Goal: Task Accomplishment & Management: Manage account settings

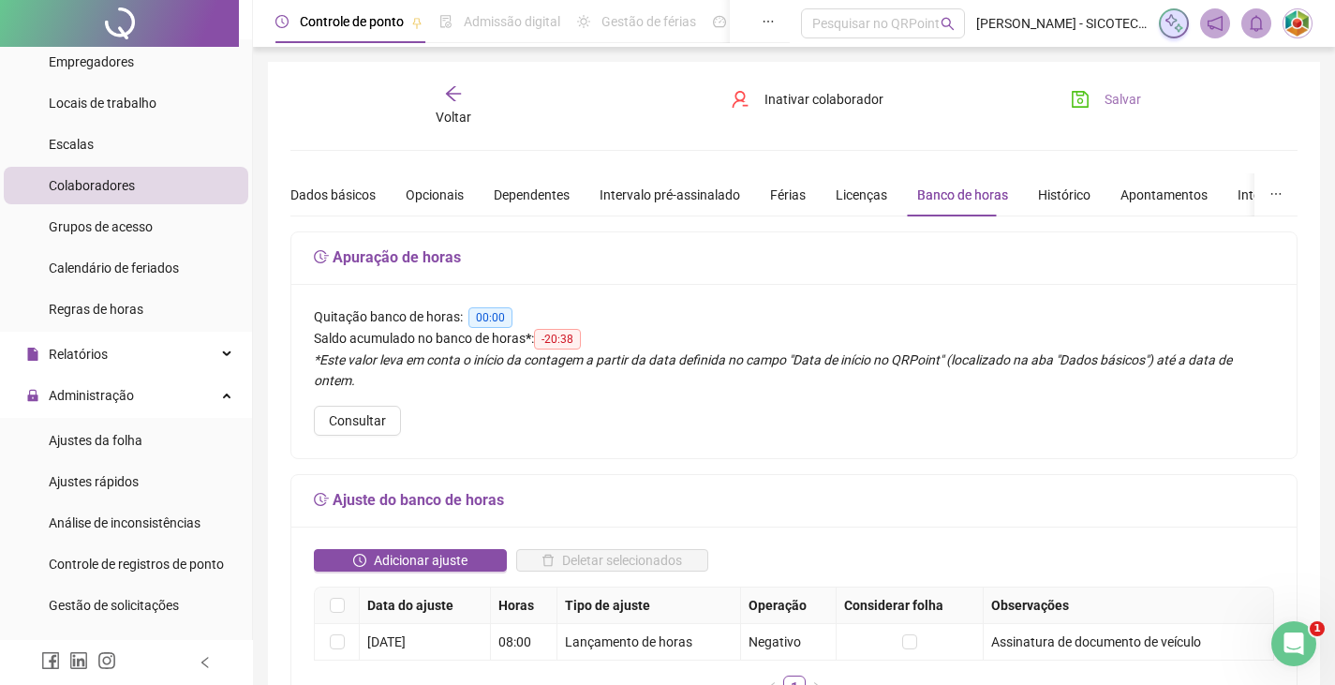
click at [1120, 97] on span "Salvar" at bounding box center [1123, 99] width 37 height 21
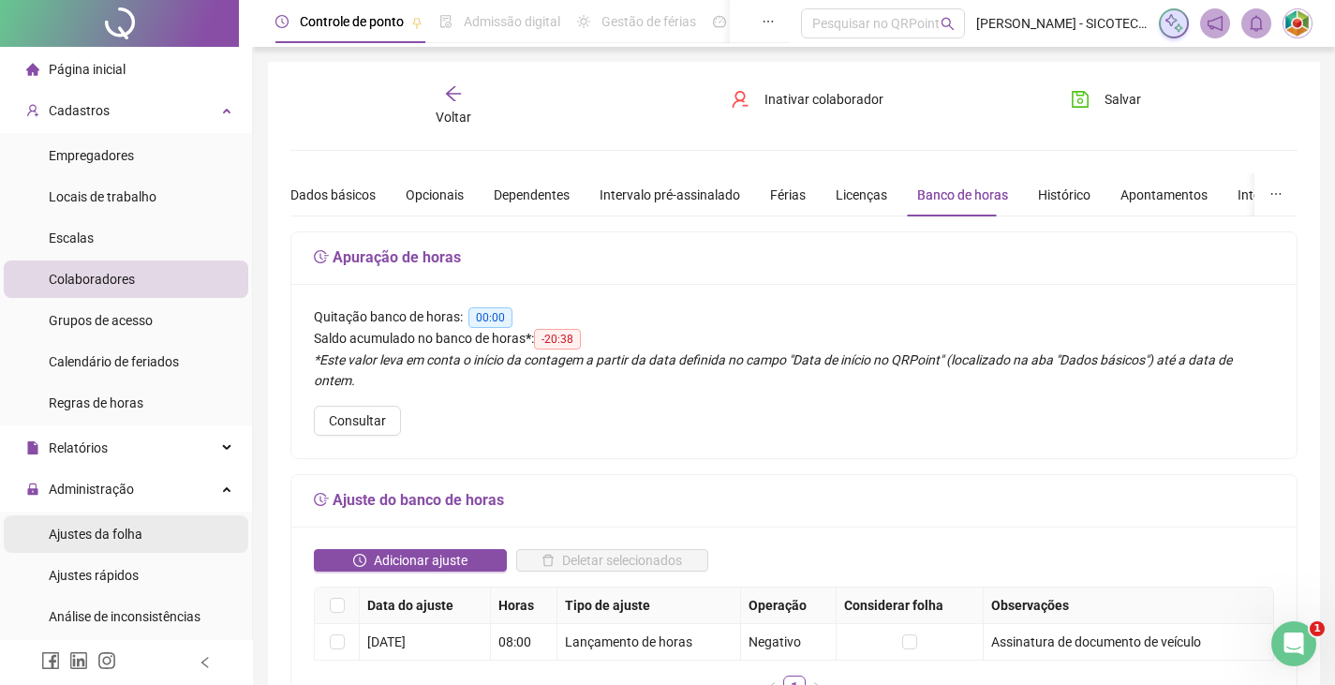
click at [101, 530] on span "Ajustes da folha" at bounding box center [96, 534] width 94 height 15
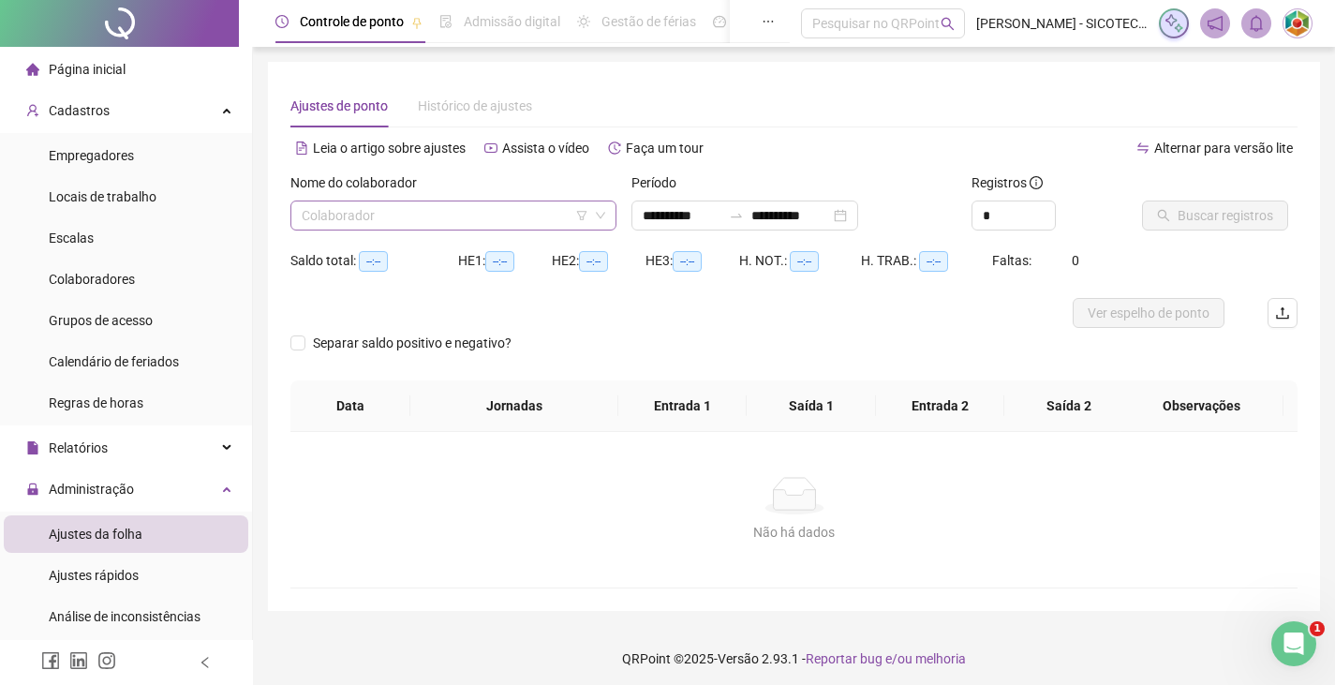
click at [537, 219] on input "search" at bounding box center [445, 215] width 287 height 28
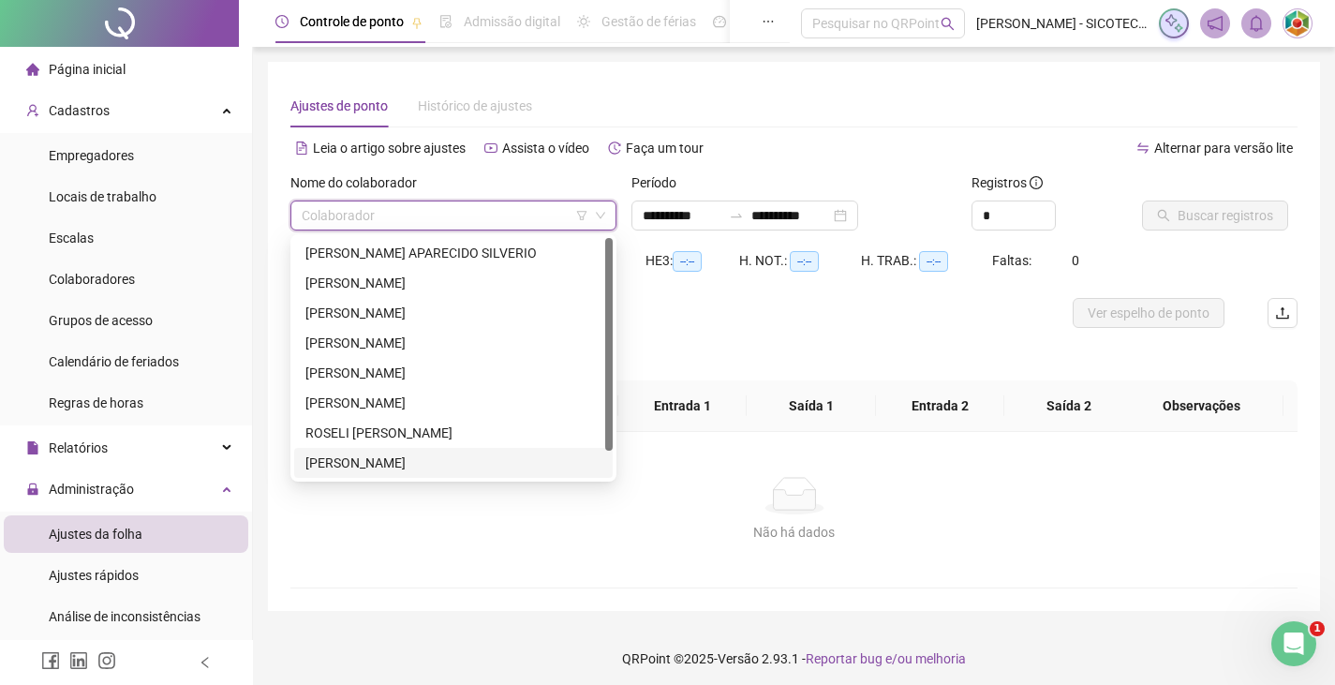
click at [443, 458] on div "[PERSON_NAME]" at bounding box center [453, 463] width 296 height 21
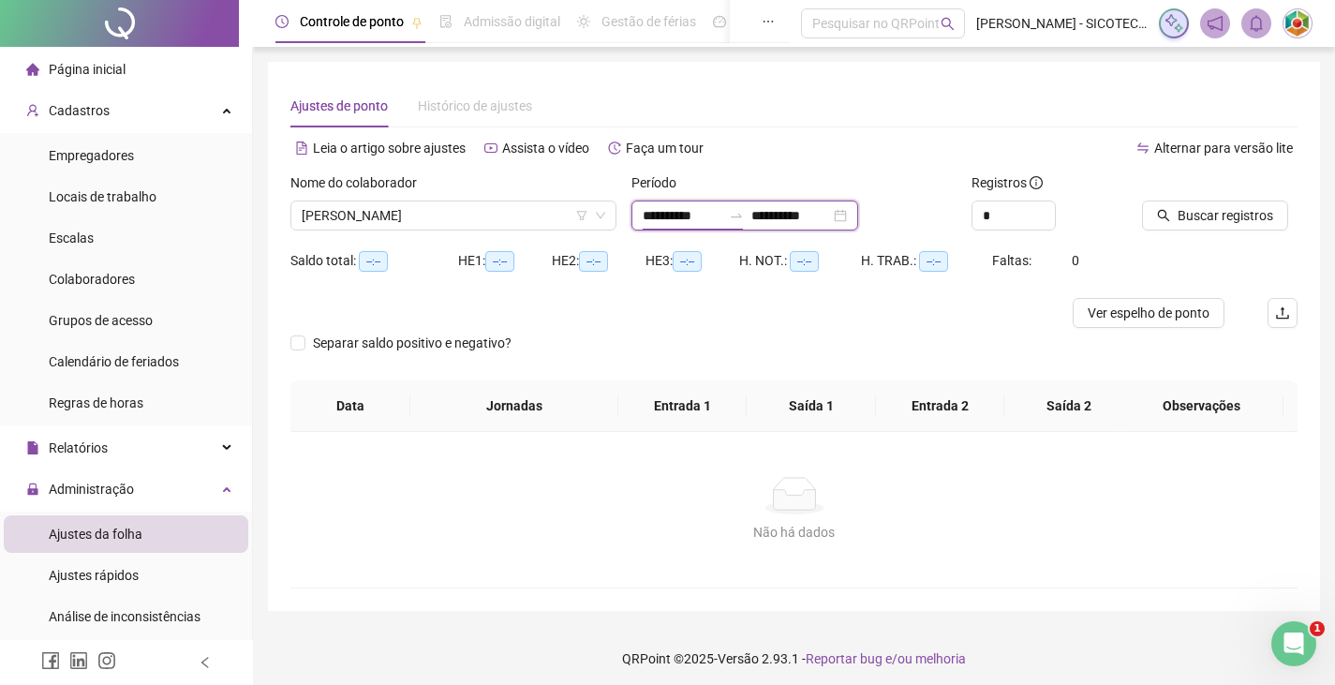
click at [714, 215] on input "**********" at bounding box center [682, 215] width 79 height 21
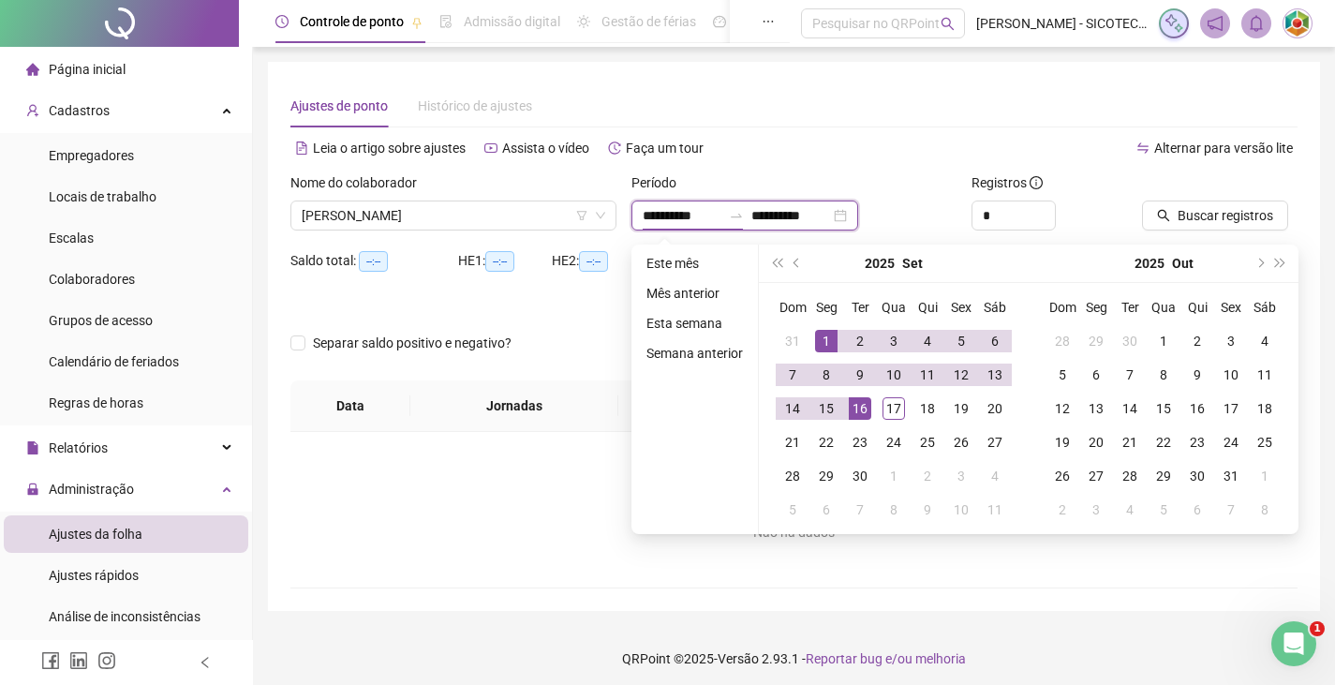
type input "**********"
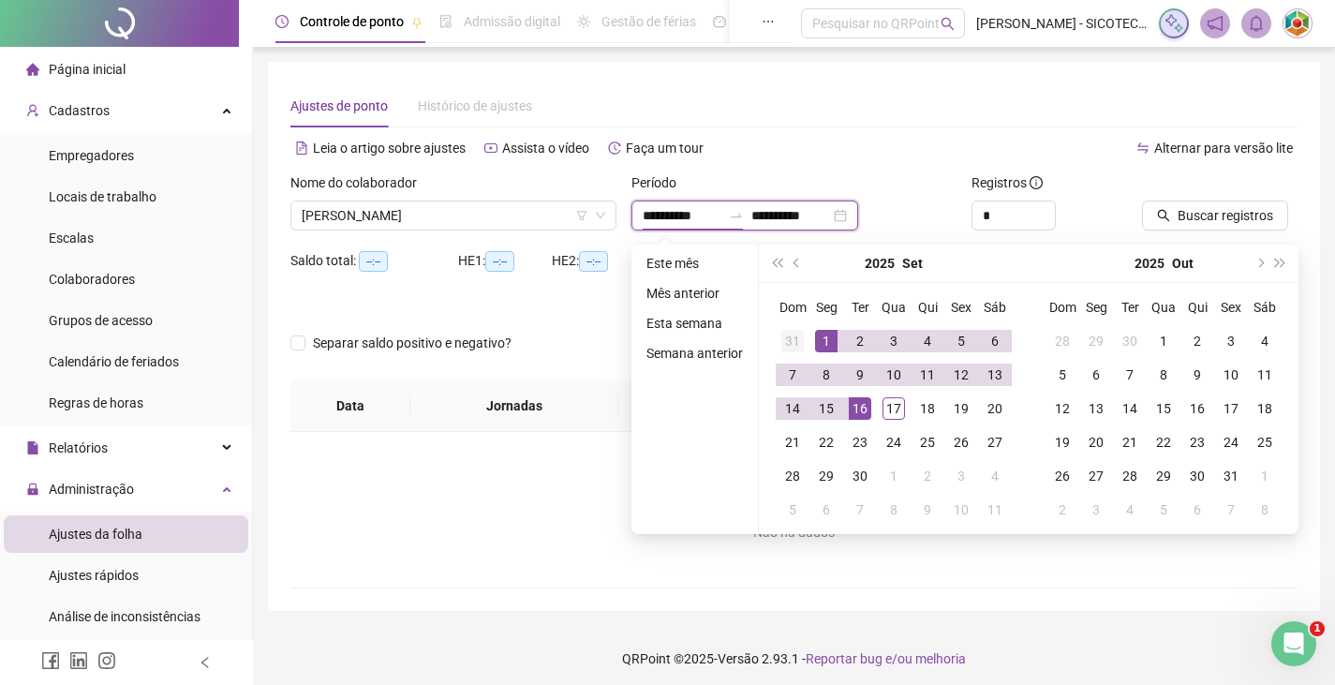
type input "**********"
click at [794, 263] on span "prev-year" at bounding box center [798, 263] width 9 height 9
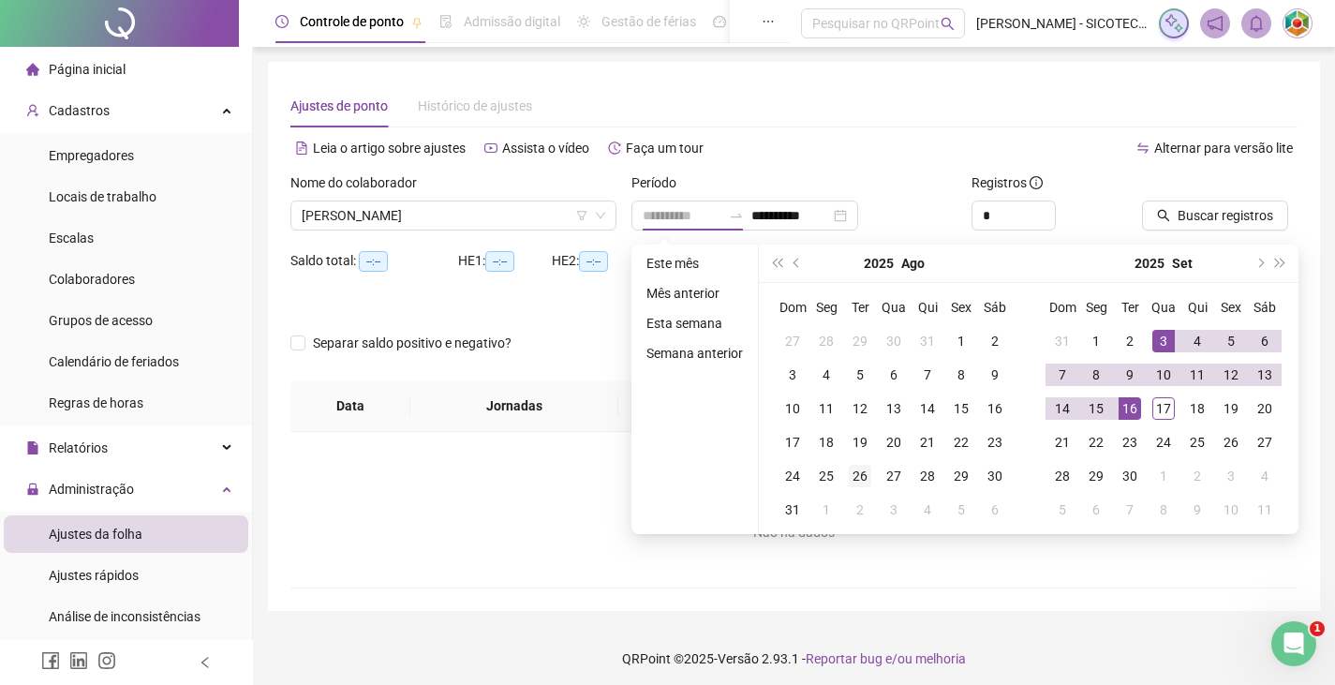
type input "**********"
click at [859, 478] on div "26" at bounding box center [860, 476] width 22 height 22
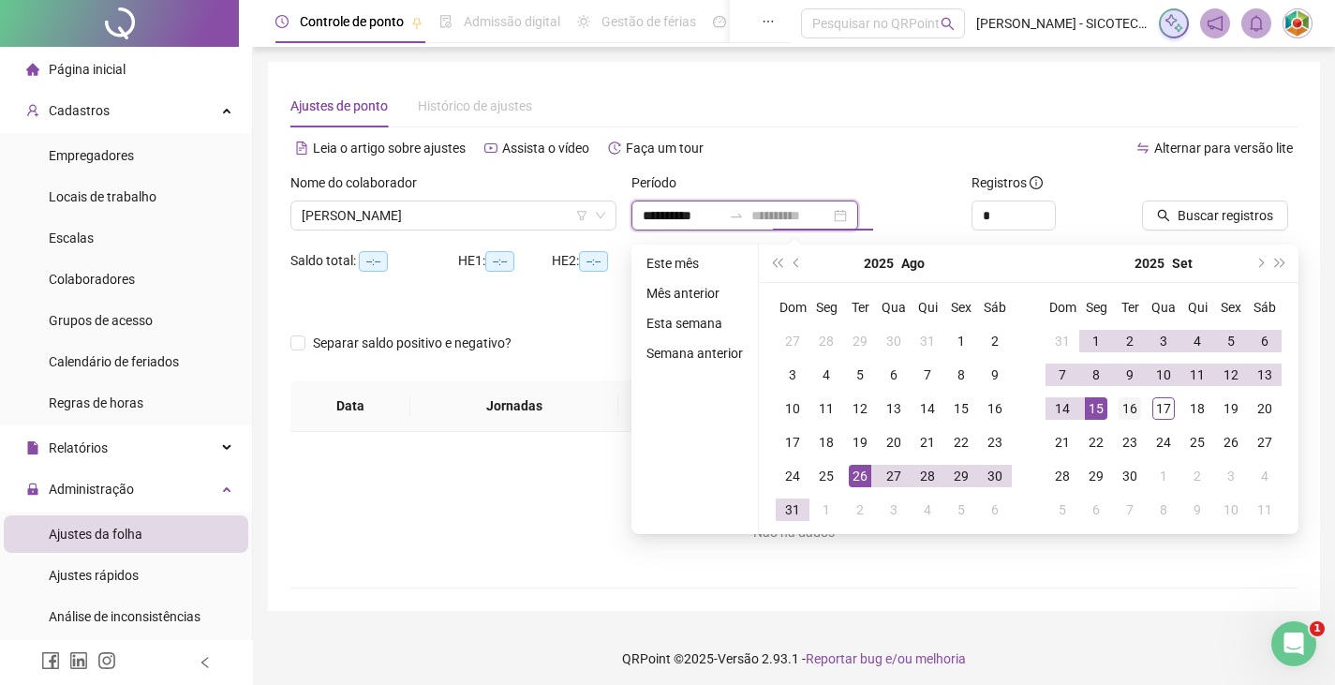
type input "**********"
click at [1126, 407] on div "16" at bounding box center [1130, 408] width 22 height 22
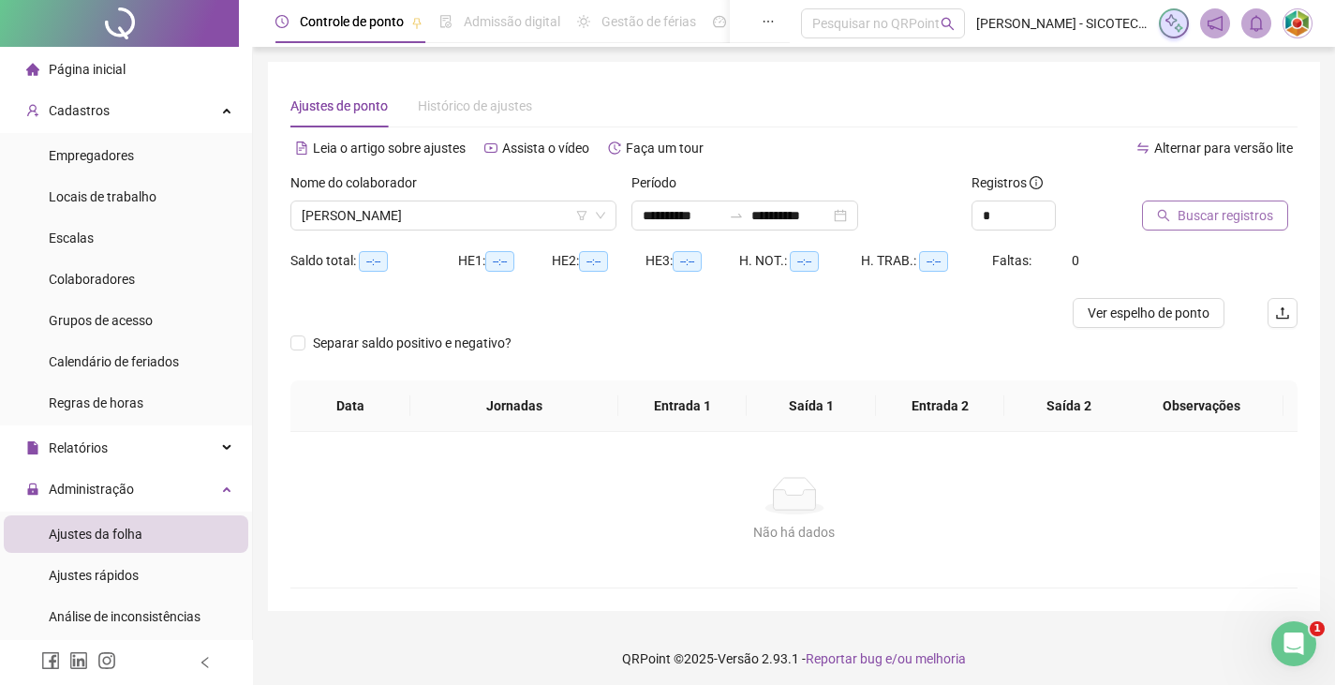
click at [1184, 220] on span "Buscar registros" at bounding box center [1226, 215] width 96 height 21
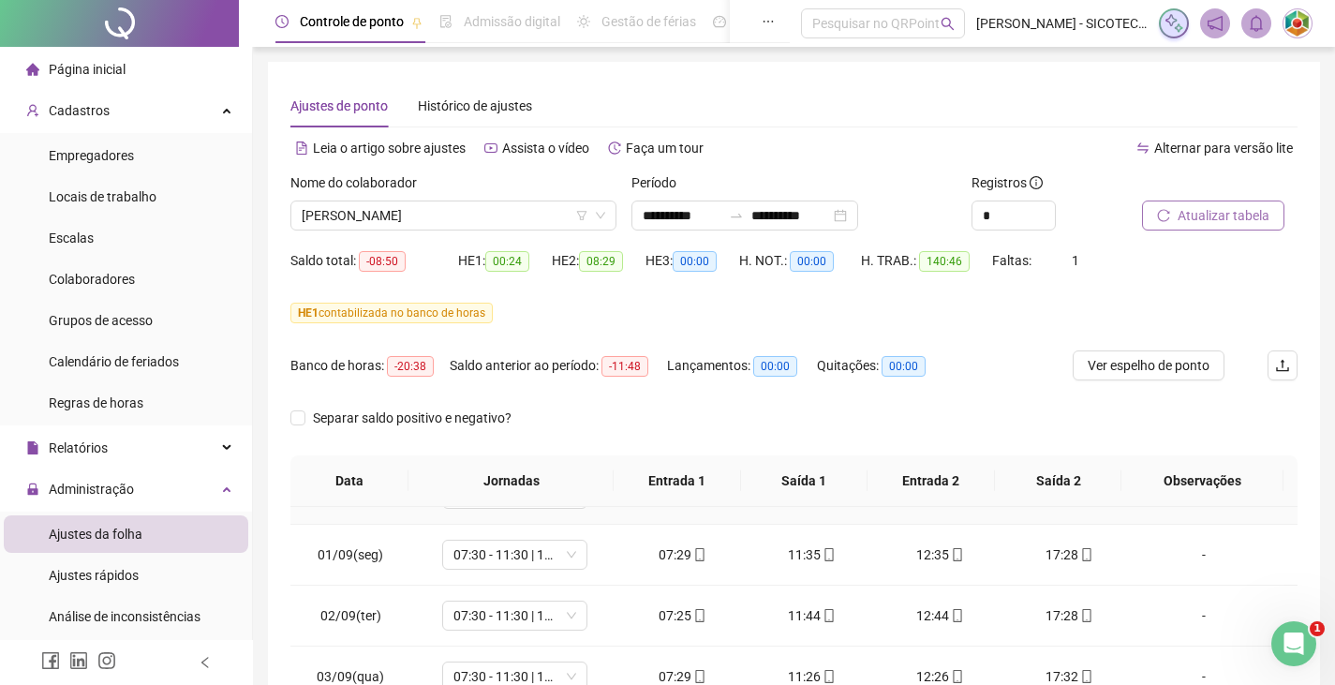
scroll to position [468, 0]
drag, startPoint x: 1234, startPoint y: 217, endPoint x: 1225, endPoint y: 243, distance: 26.7
click at [1228, 235] on div "Atualizar tabela" at bounding box center [1220, 208] width 171 height 73
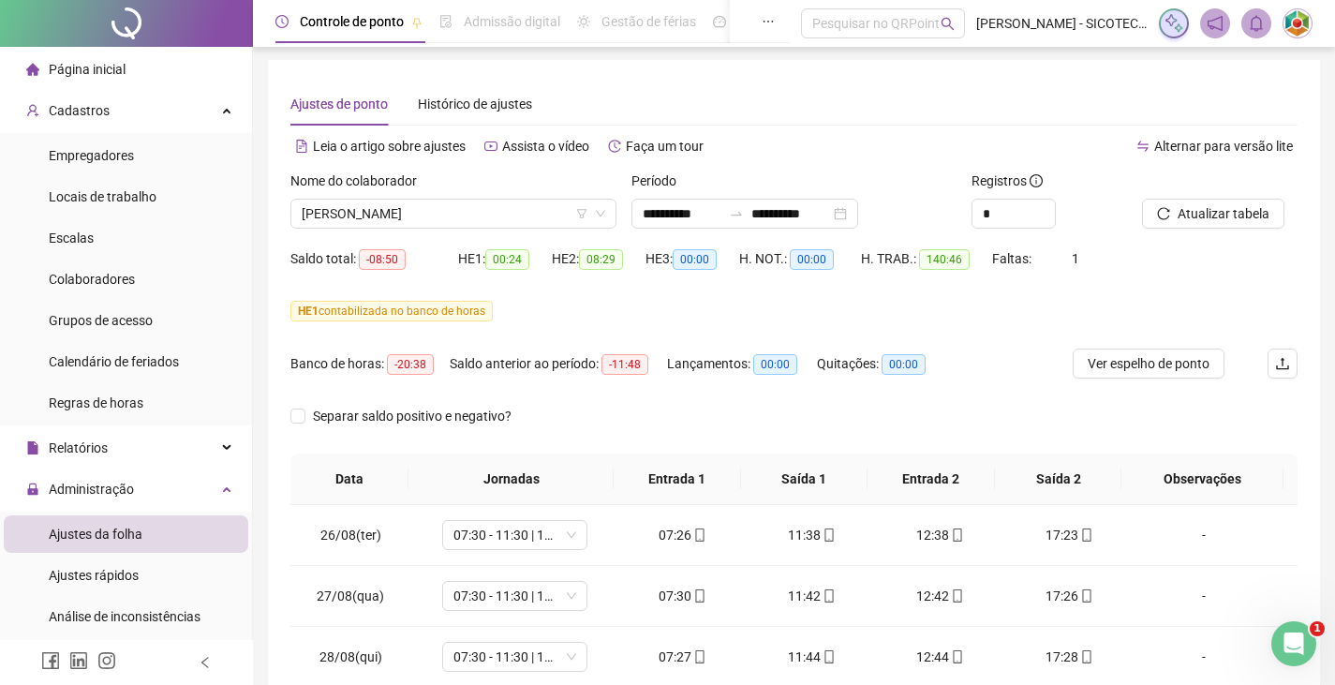
scroll to position [0, 0]
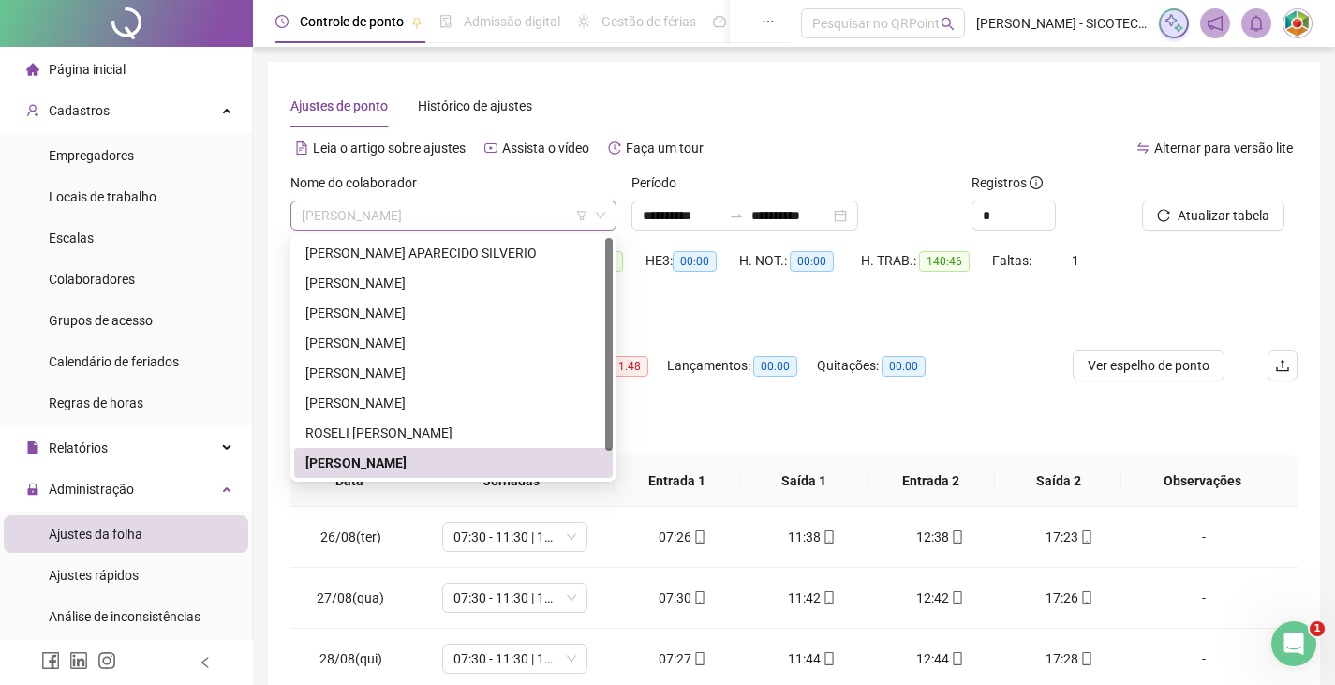
click at [547, 216] on span "[PERSON_NAME]" at bounding box center [454, 215] width 304 height 28
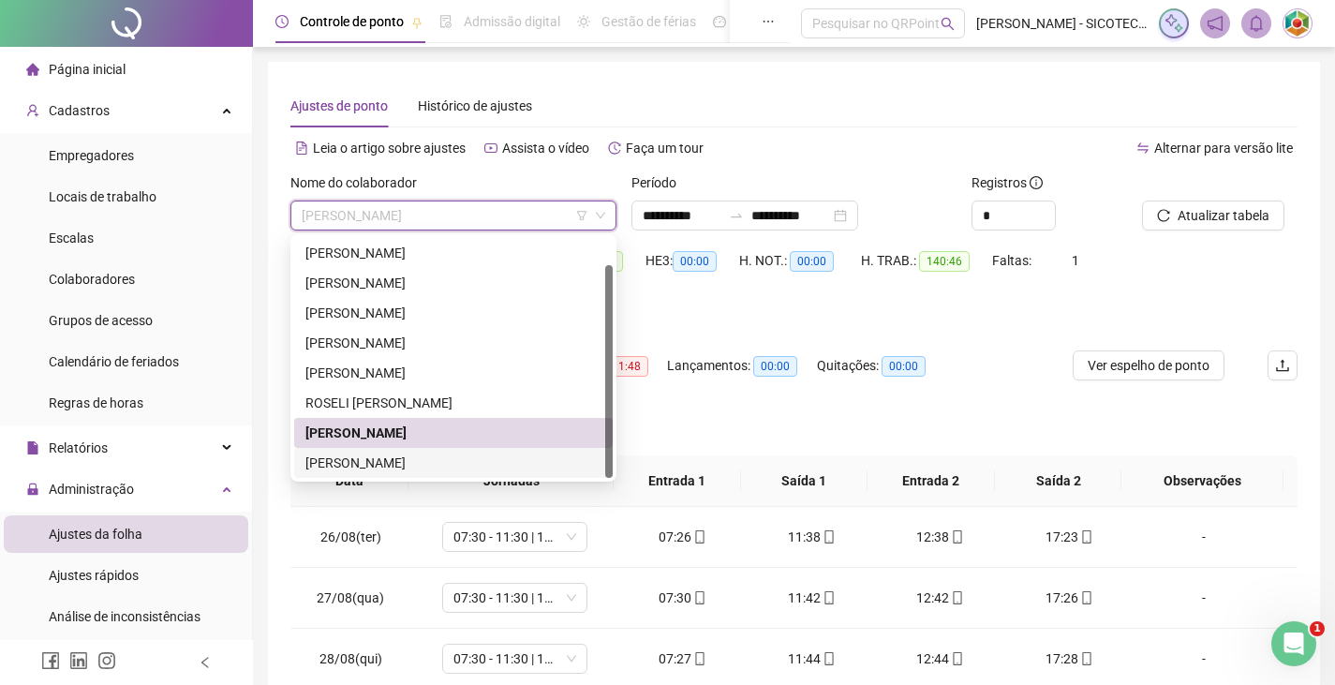
click at [414, 459] on div "[PERSON_NAME]" at bounding box center [453, 463] width 296 height 21
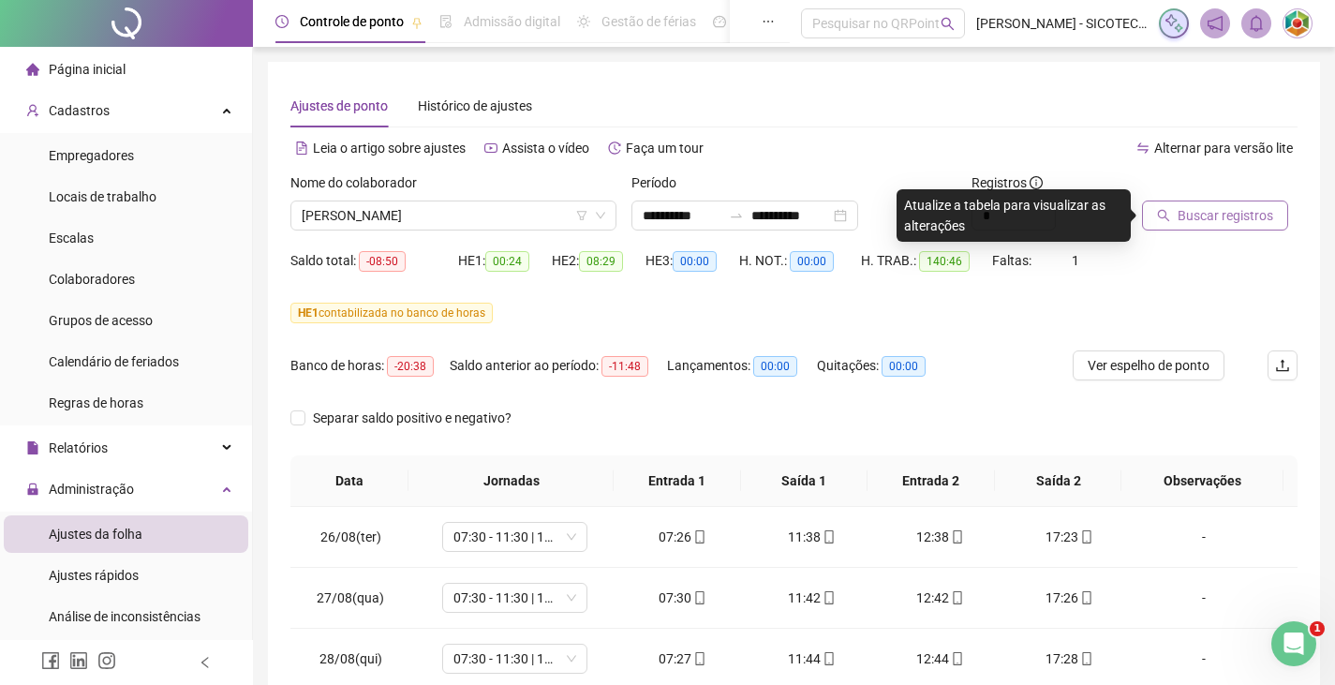
click at [1226, 216] on span "Buscar registros" at bounding box center [1226, 215] width 96 height 21
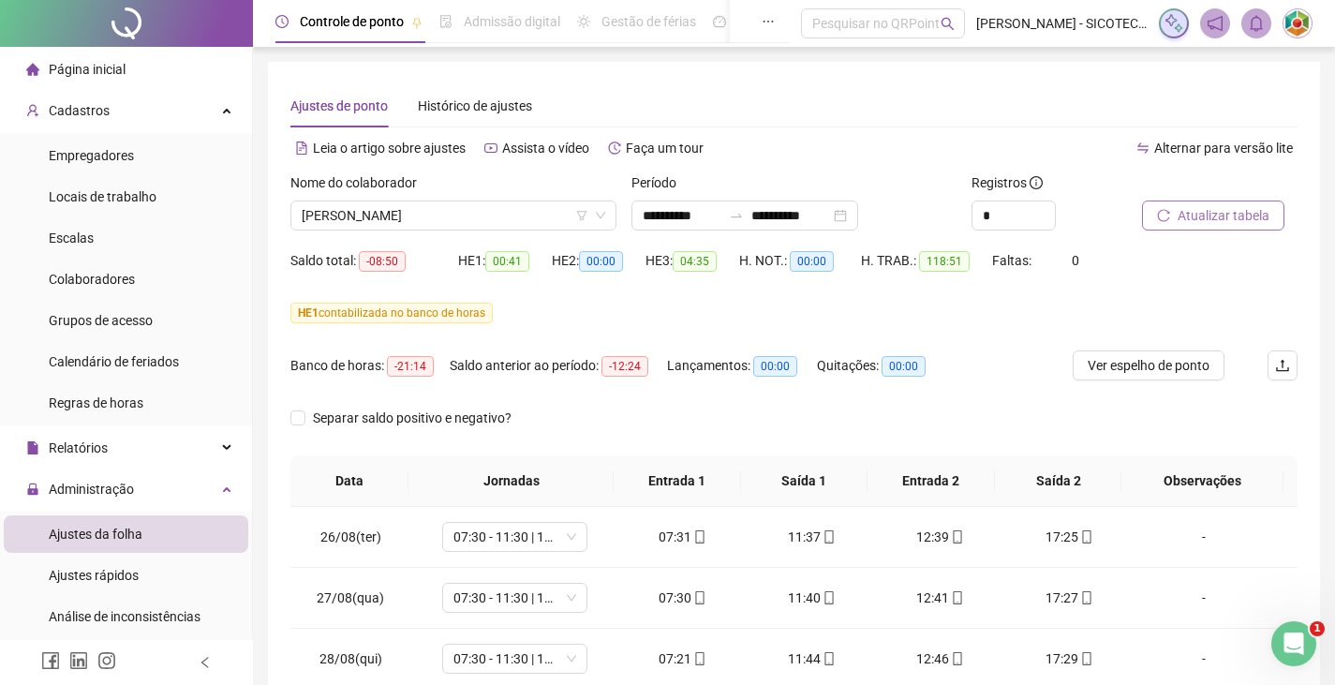
click at [1217, 208] on span "Atualizar tabela" at bounding box center [1224, 215] width 92 height 21
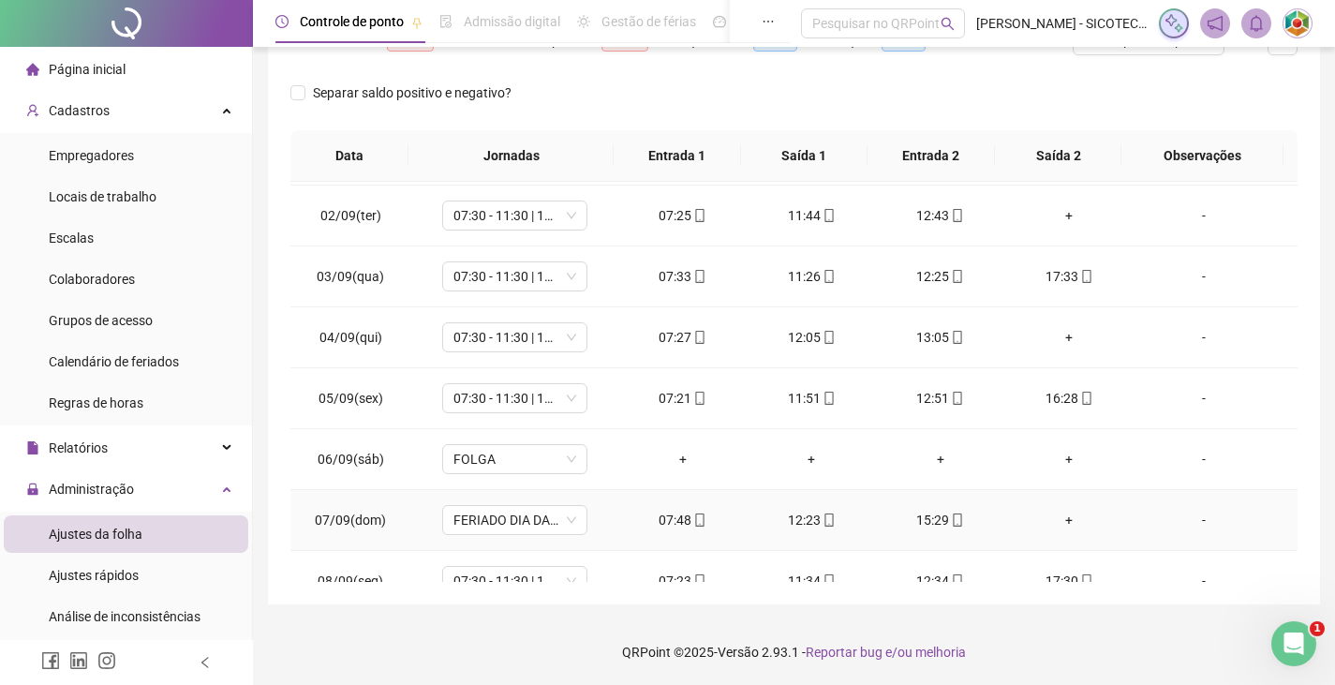
scroll to position [378, 0]
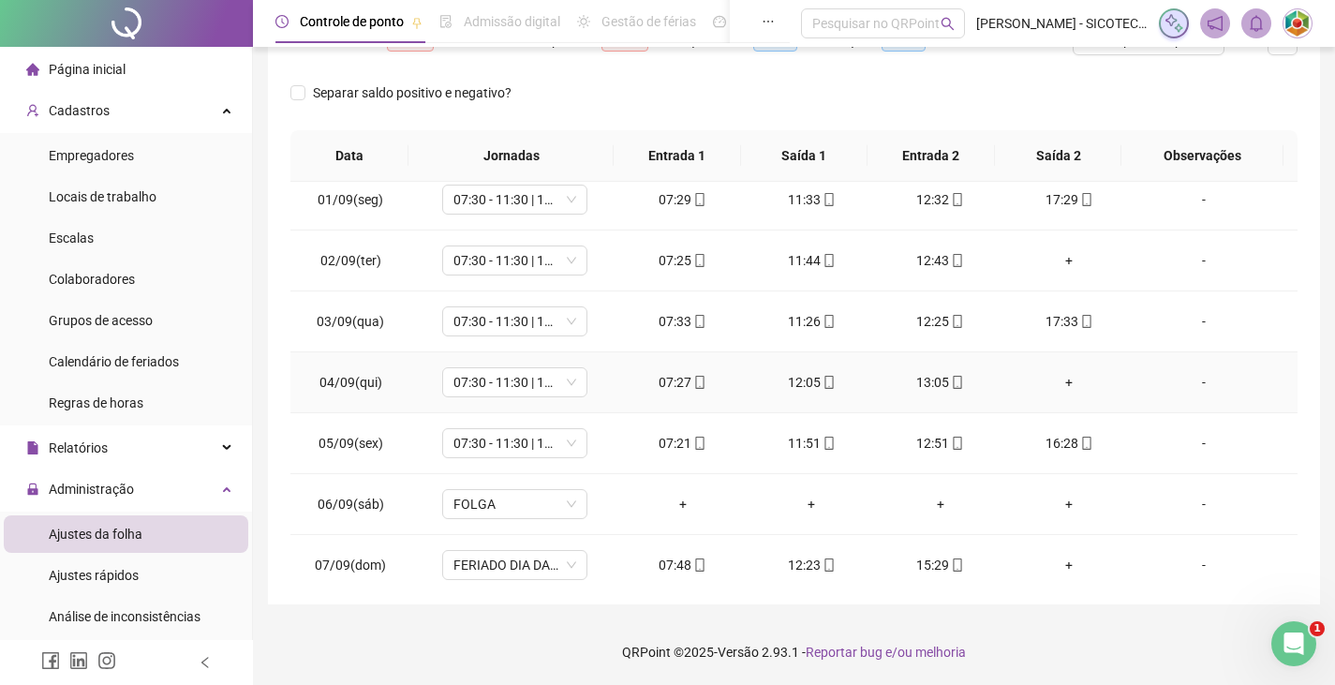
click at [1058, 382] on div "+" at bounding box center [1069, 382] width 99 height 21
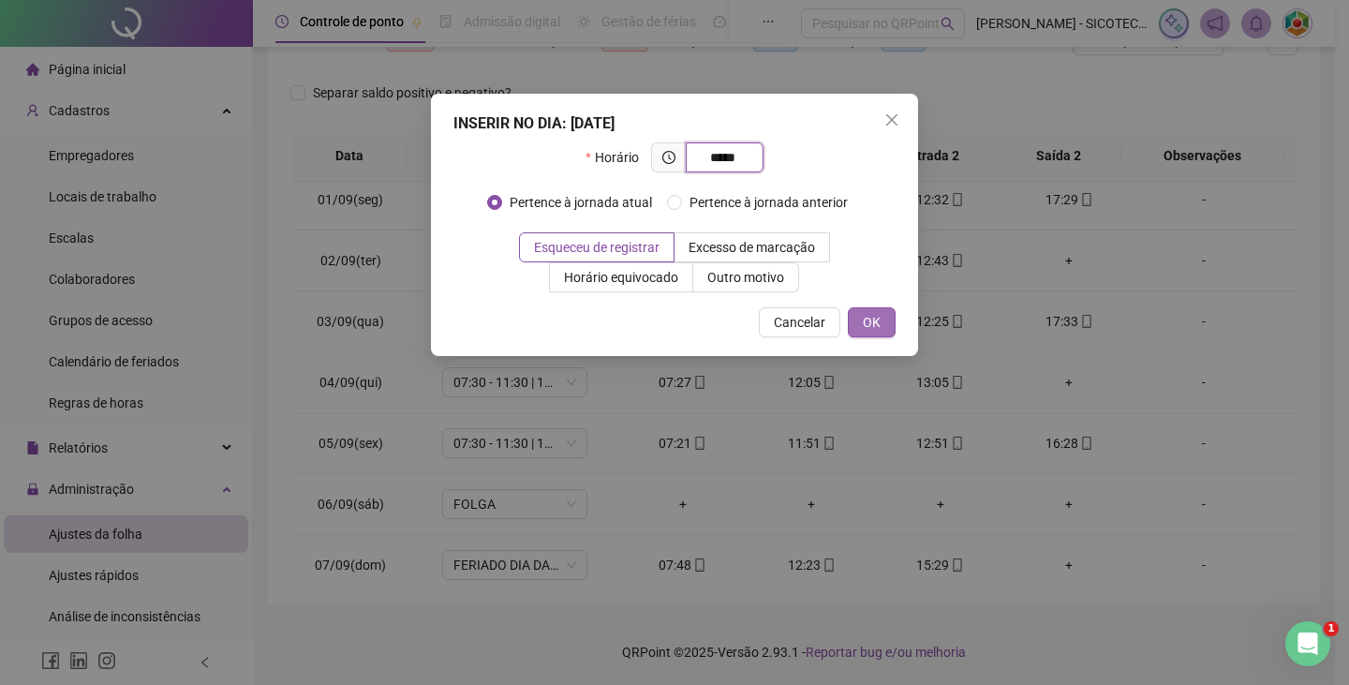
type input "*****"
click at [872, 328] on span "OK" at bounding box center [872, 322] width 18 height 21
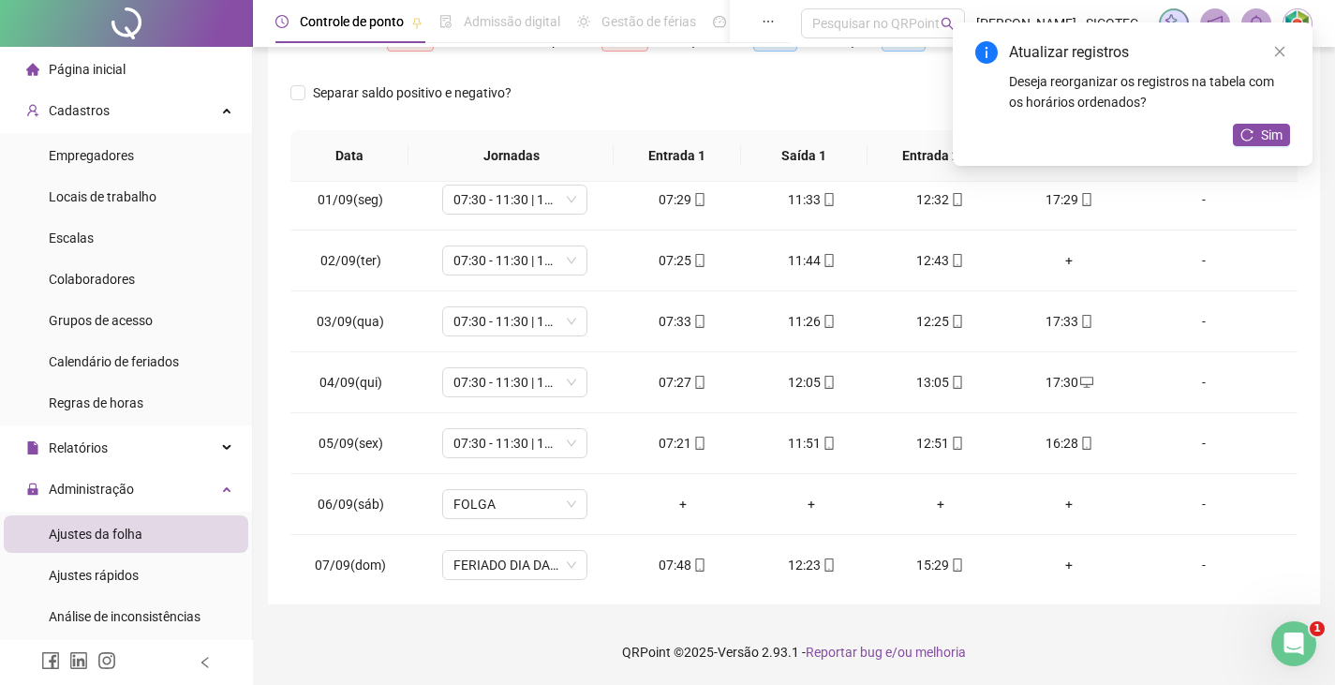
drag, startPoint x: 1270, startPoint y: 138, endPoint x: 1255, endPoint y: 176, distance: 41.6
click at [1270, 139] on span "Sim" at bounding box center [1272, 135] width 22 height 21
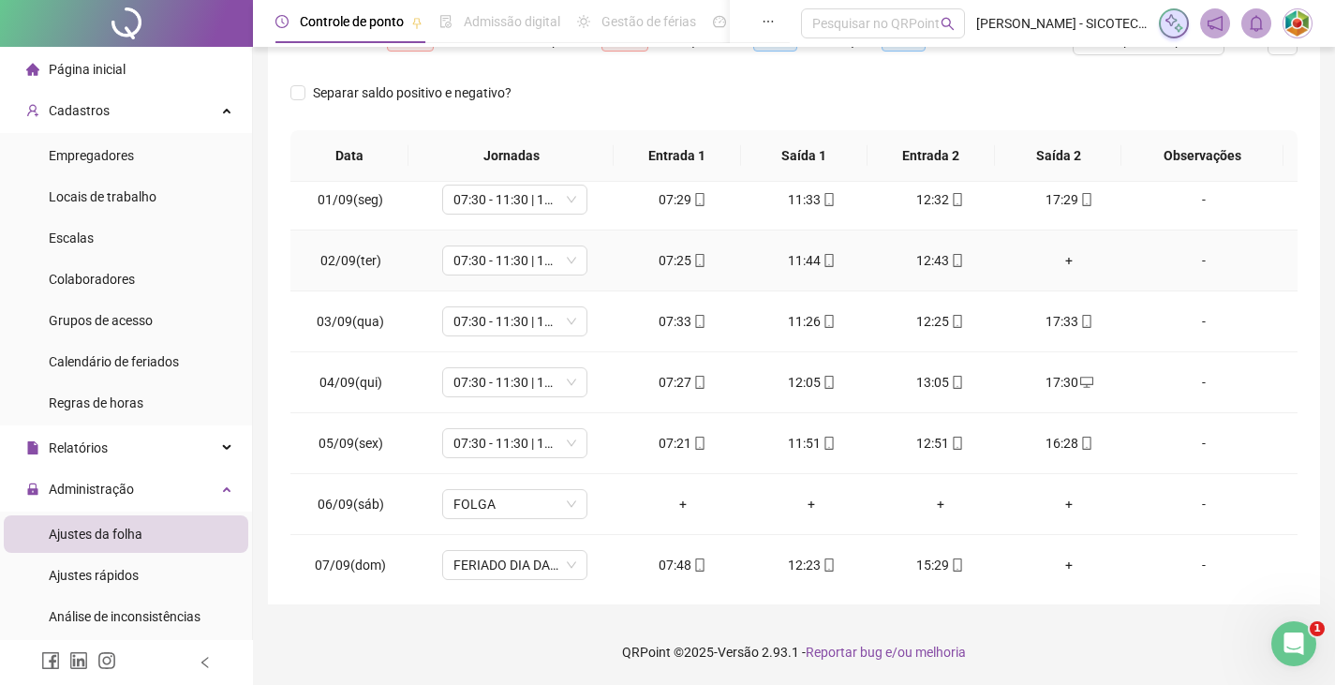
click at [1060, 257] on div "+" at bounding box center [1069, 260] width 99 height 21
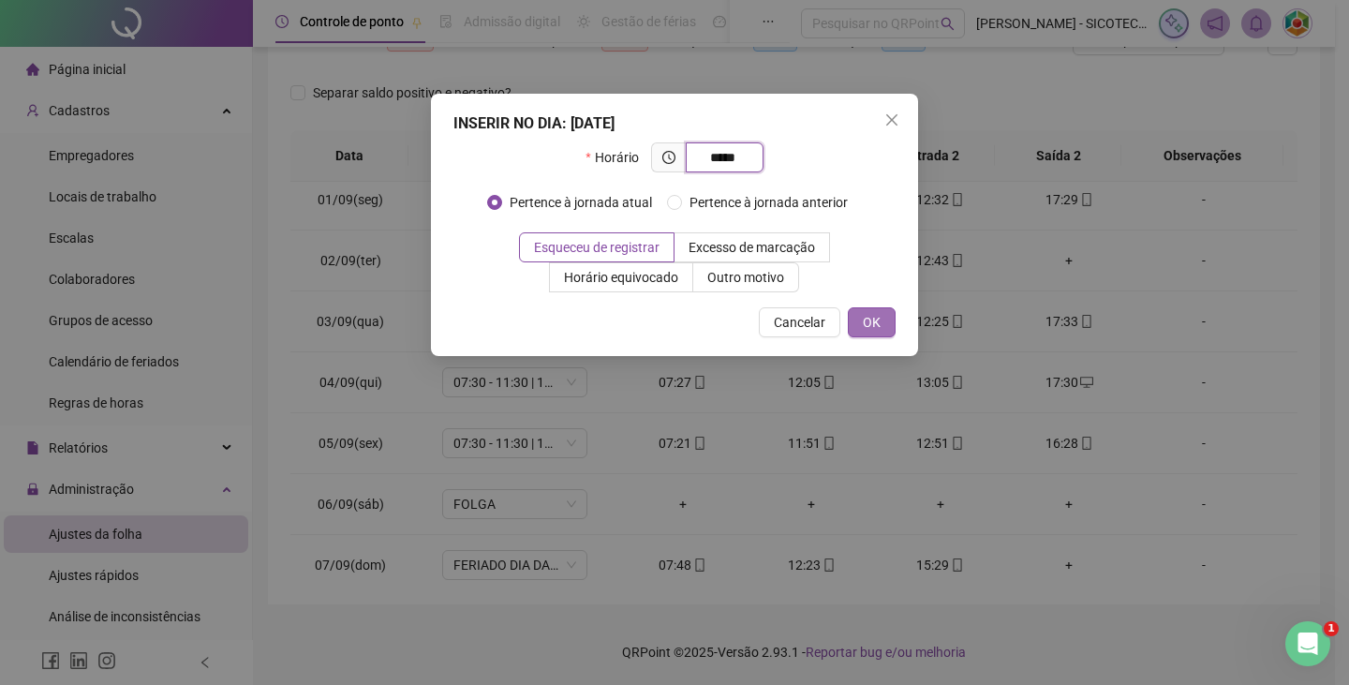
type input "*****"
click at [865, 319] on span "OK" at bounding box center [872, 322] width 18 height 21
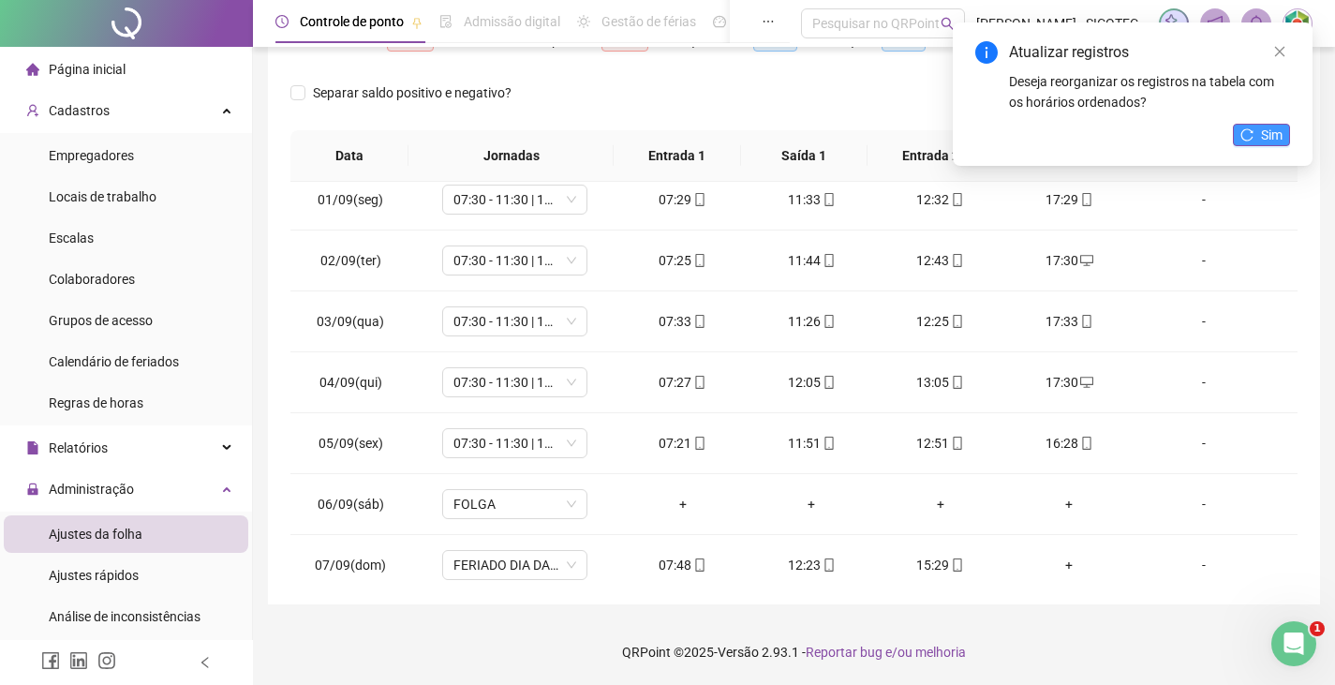
click at [1268, 129] on span "Sim" at bounding box center [1272, 135] width 22 height 21
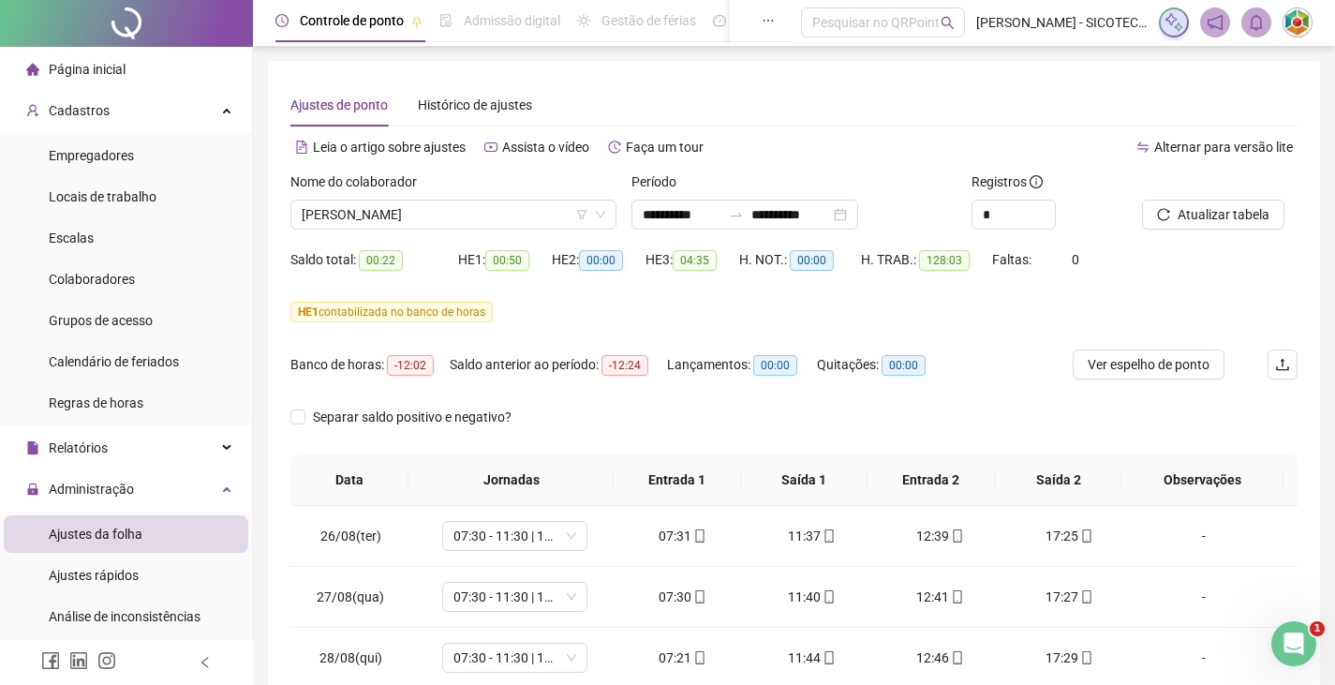
scroll to position [0, 0]
click at [1237, 216] on span "Atualizar tabela" at bounding box center [1224, 215] width 92 height 21
click at [1215, 218] on span "Atualizar tabela" at bounding box center [1224, 215] width 92 height 21
click at [1217, 214] on span "Atualizar tabela" at bounding box center [1224, 215] width 92 height 21
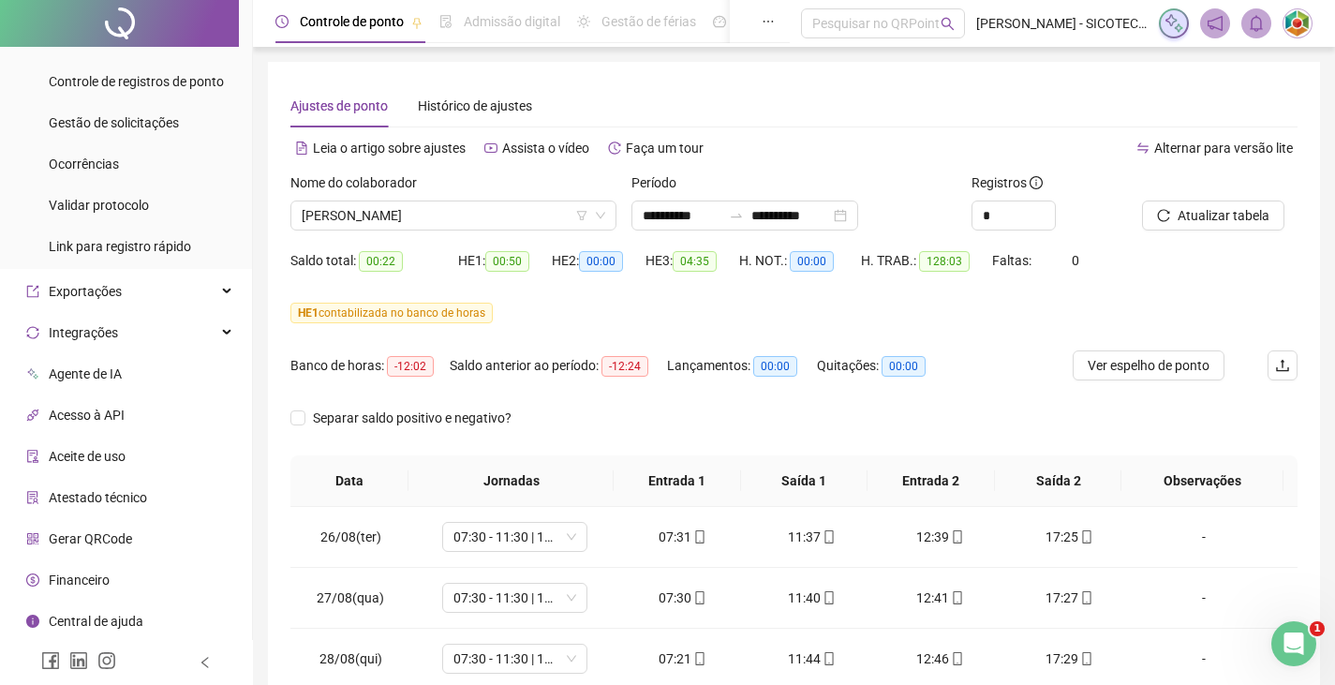
click at [1292, 25] on img at bounding box center [1298, 23] width 28 height 28
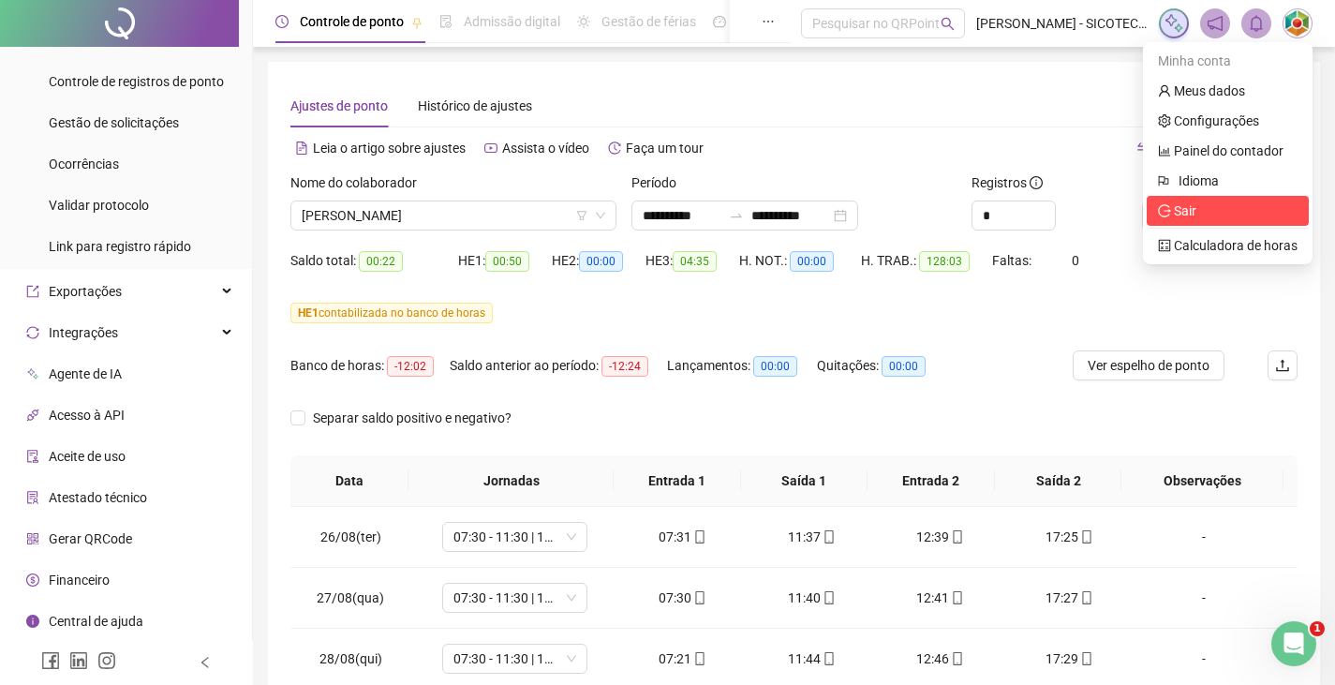
click at [1186, 213] on span "Sair" at bounding box center [1185, 210] width 22 height 15
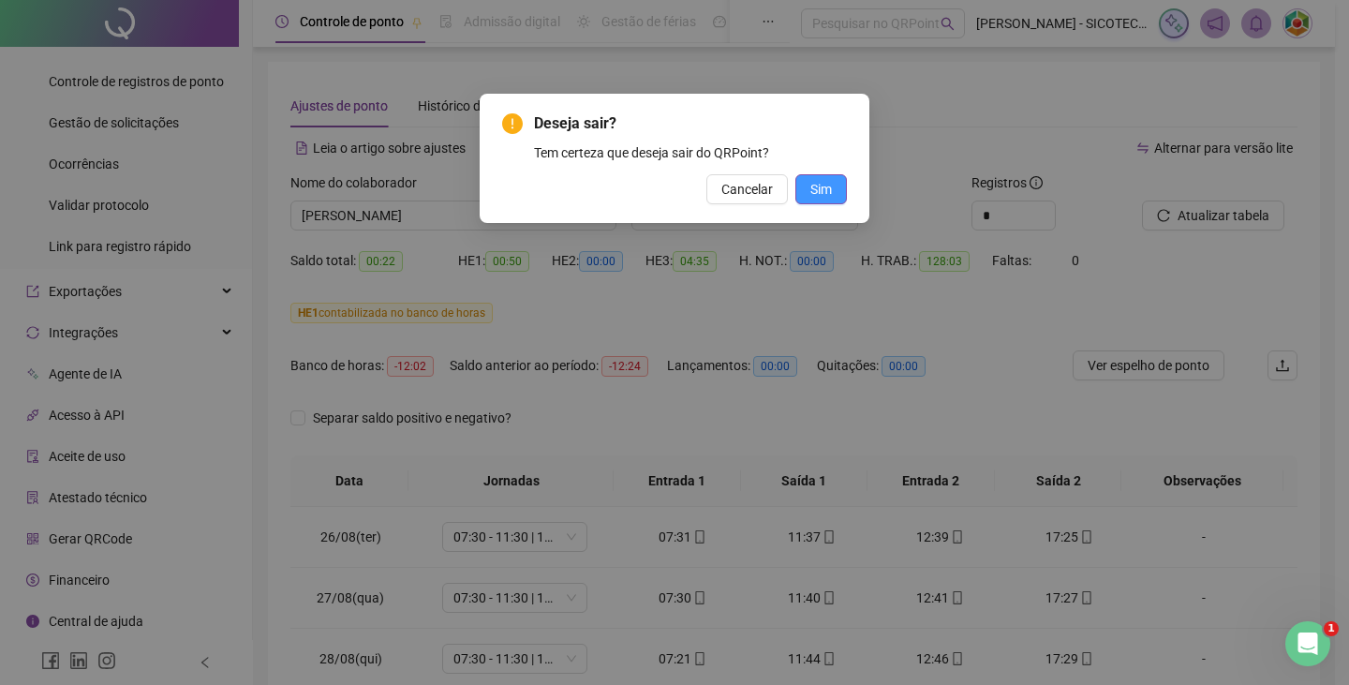
click at [820, 184] on span "Sim" at bounding box center [821, 189] width 22 height 21
